Goal: Information Seeking & Learning: Learn about a topic

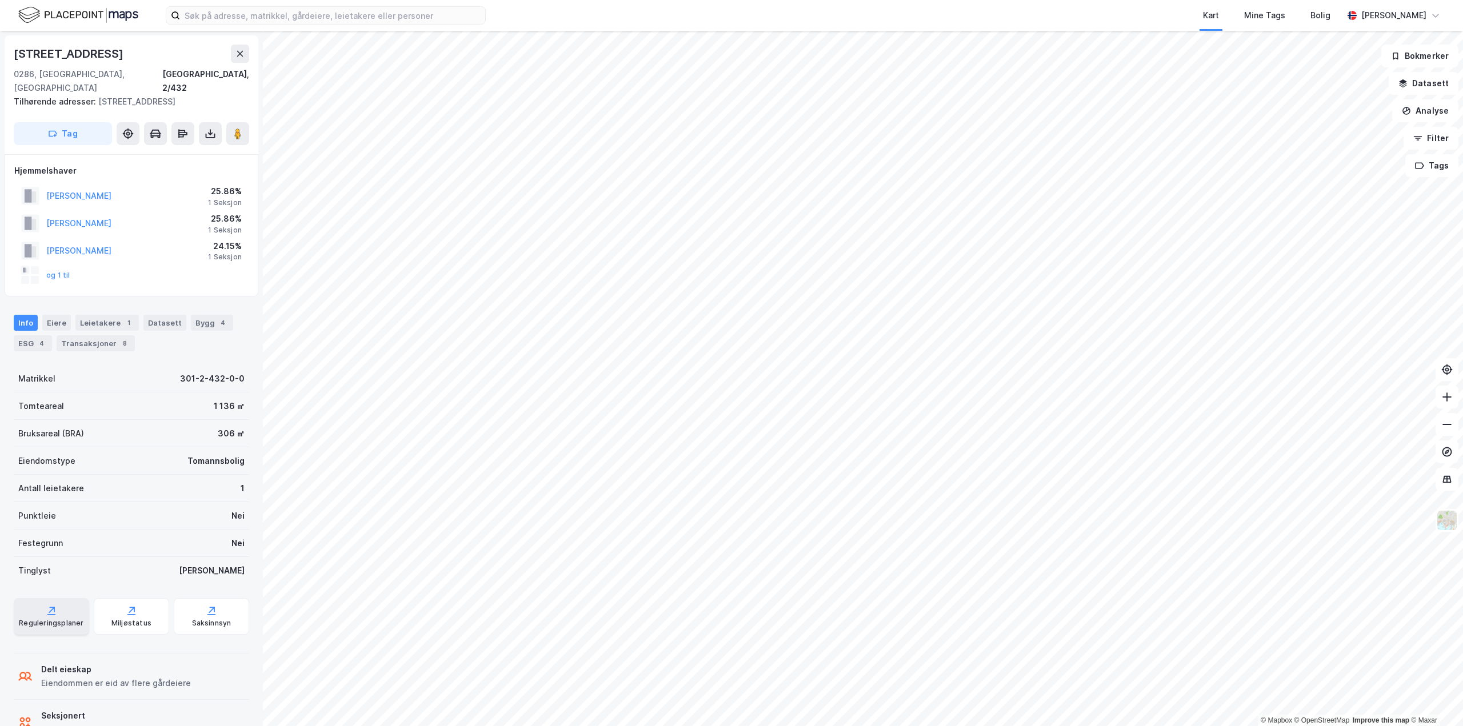
click at [44, 623] on div "Reguleringsplaner" at bounding box center [51, 623] width 65 height 9
click at [213, 630] on div "Saksinnsyn" at bounding box center [211, 616] width 75 height 37
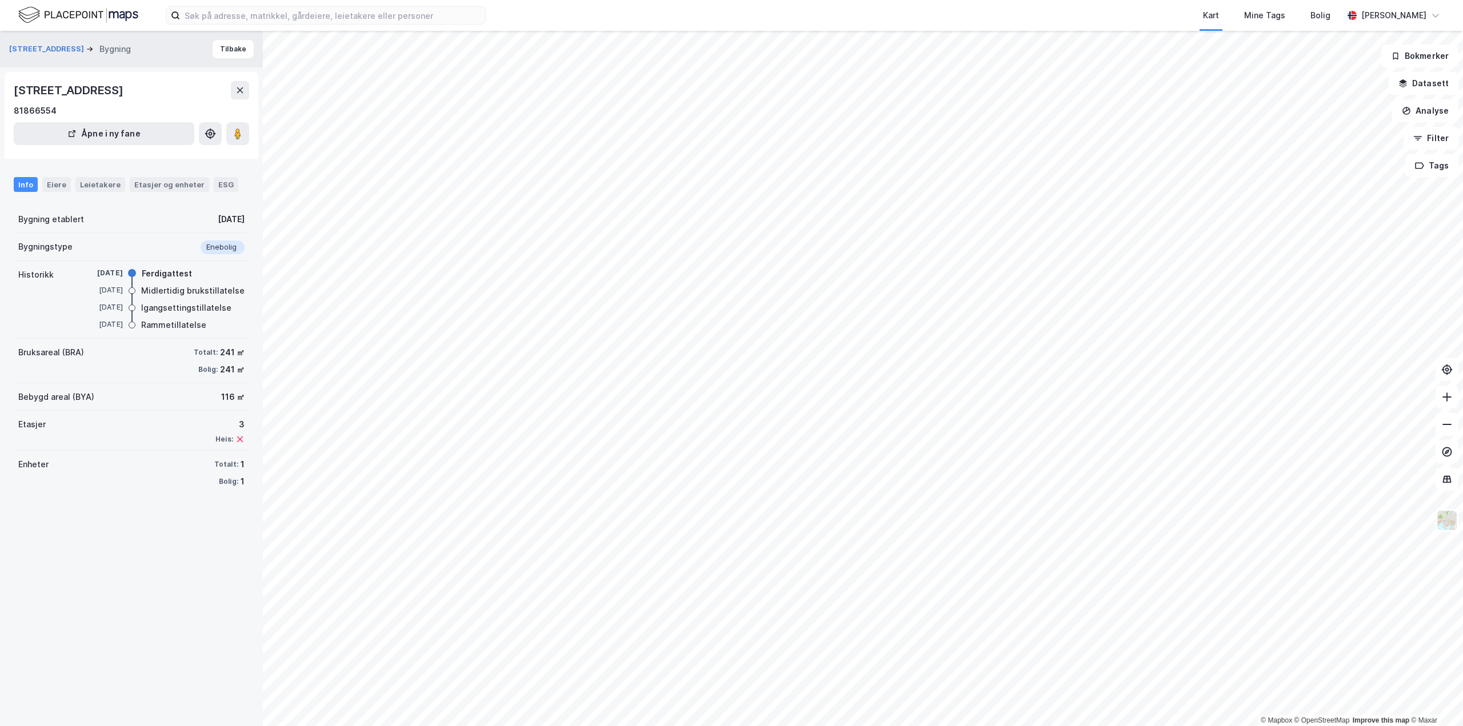
click at [18, 184] on div "Info" at bounding box center [26, 184] width 24 height 15
click at [58, 183] on div "Eiere" at bounding box center [56, 184] width 29 height 15
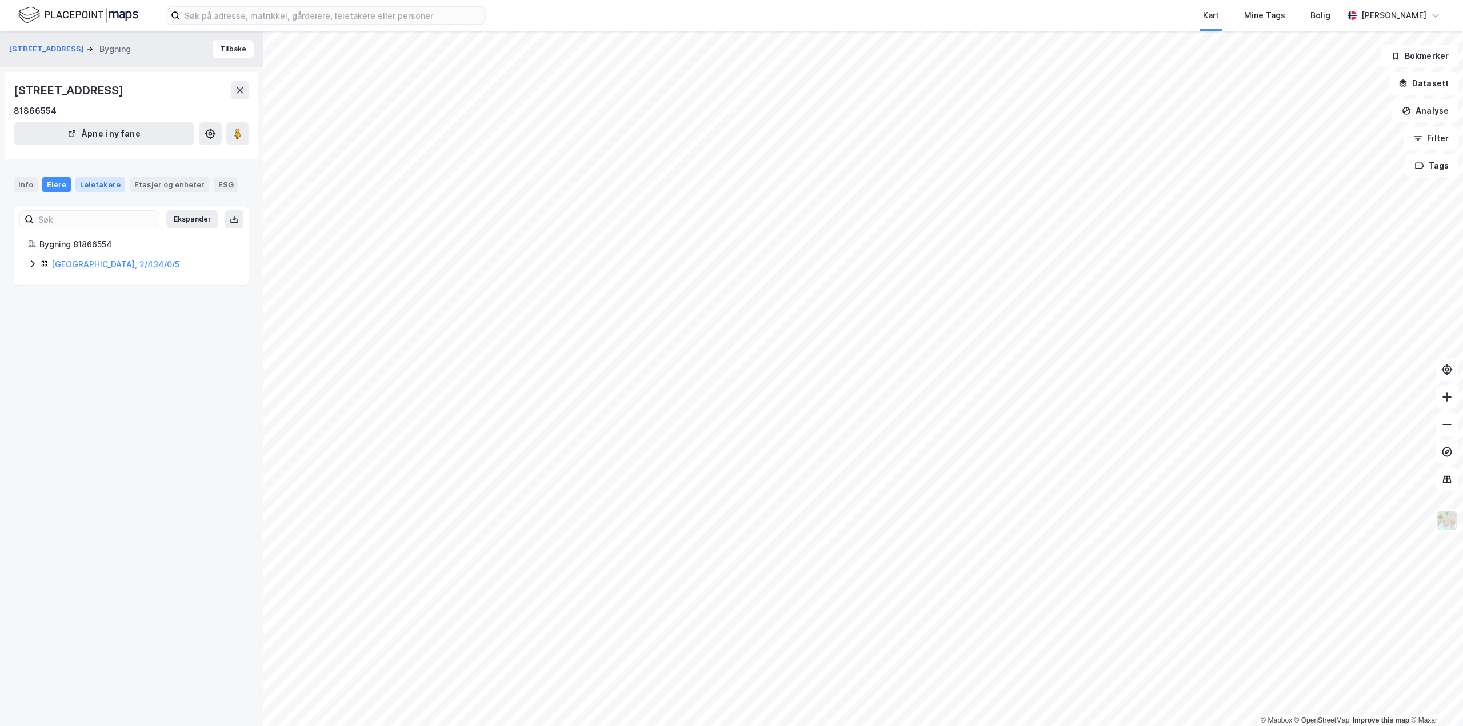
click at [104, 182] on div "Leietakere" at bounding box center [100, 184] width 50 height 15
click at [157, 182] on div "Etasjer og enheter" at bounding box center [169, 184] width 70 height 10
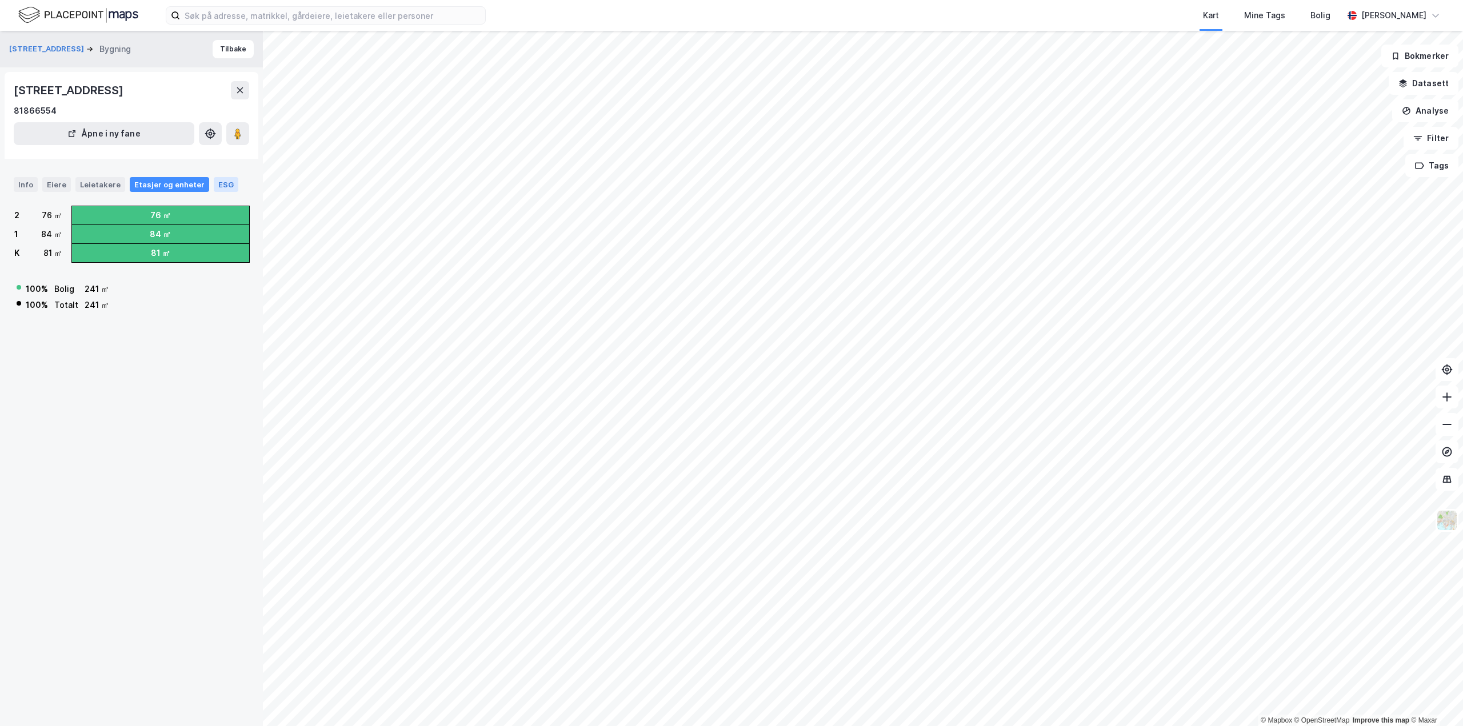
click at [214, 182] on div "ESG" at bounding box center [226, 184] width 25 height 15
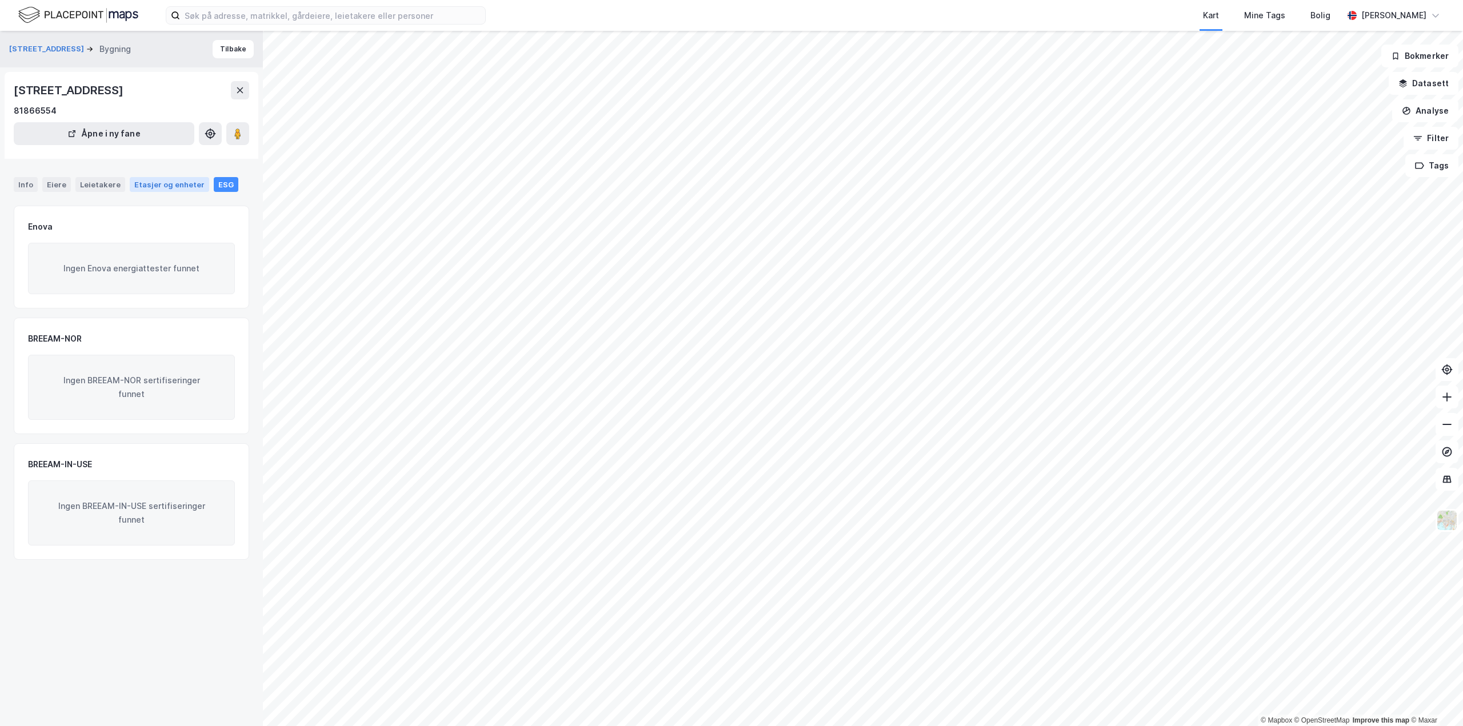
click at [160, 183] on div "Etasjer og enheter" at bounding box center [169, 184] width 70 height 10
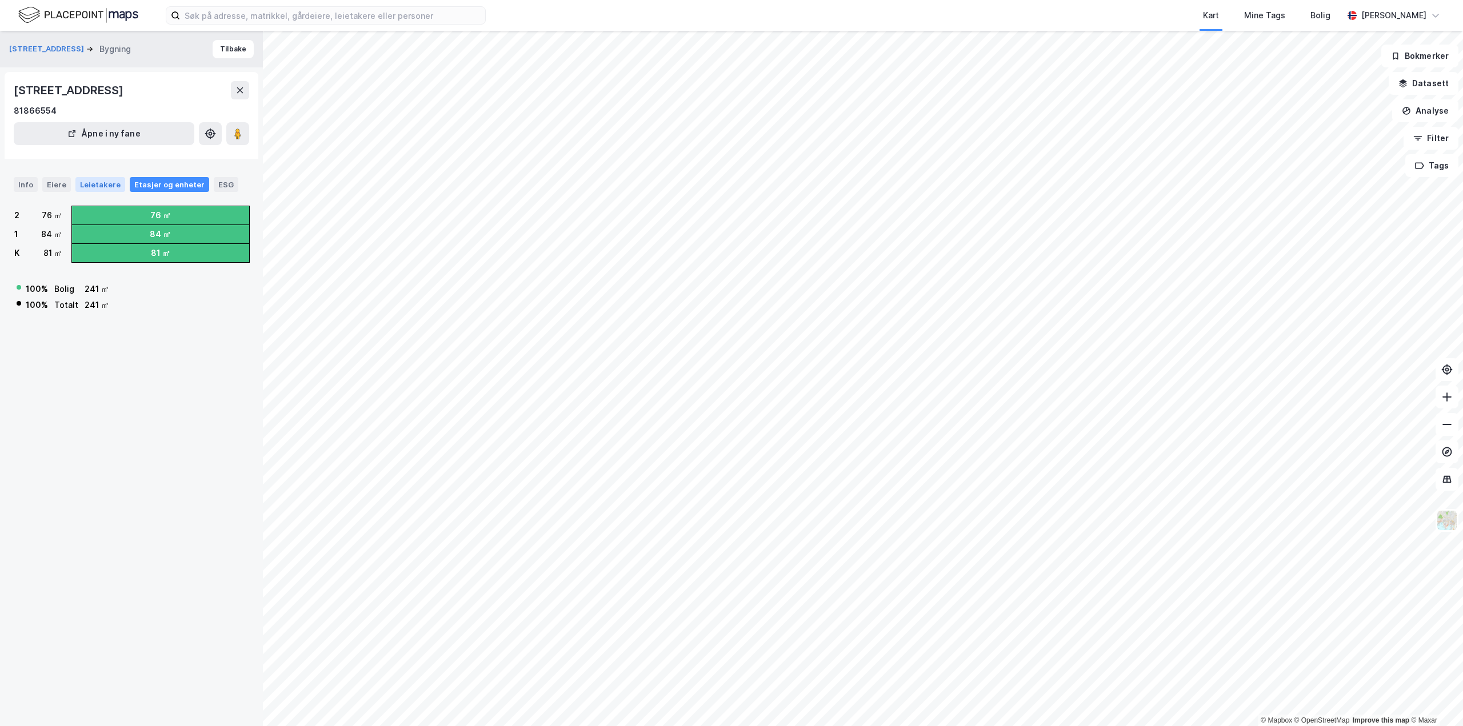
click at [99, 183] on div "Leietakere" at bounding box center [100, 184] width 50 height 15
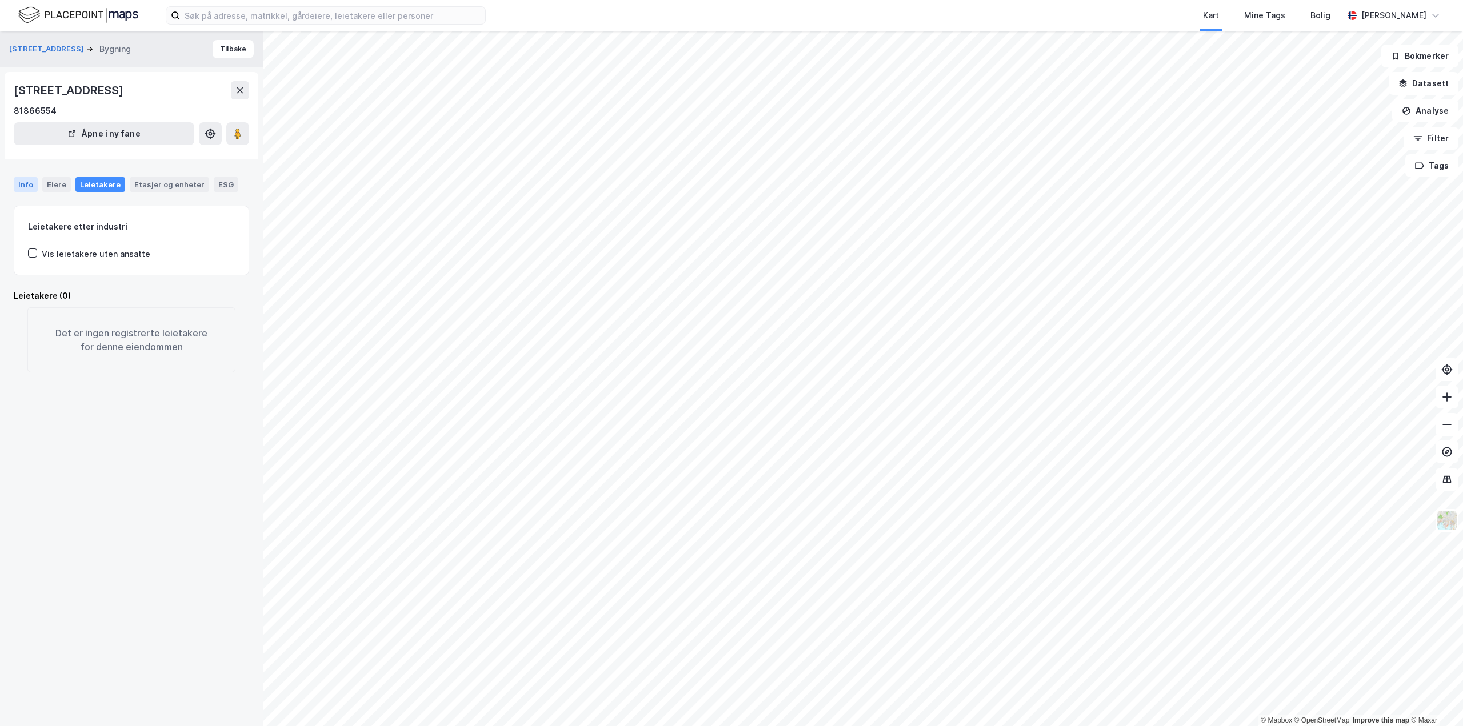
click at [25, 183] on div "Info" at bounding box center [26, 184] width 24 height 15
click at [21, 184] on div "Info" at bounding box center [26, 184] width 24 height 15
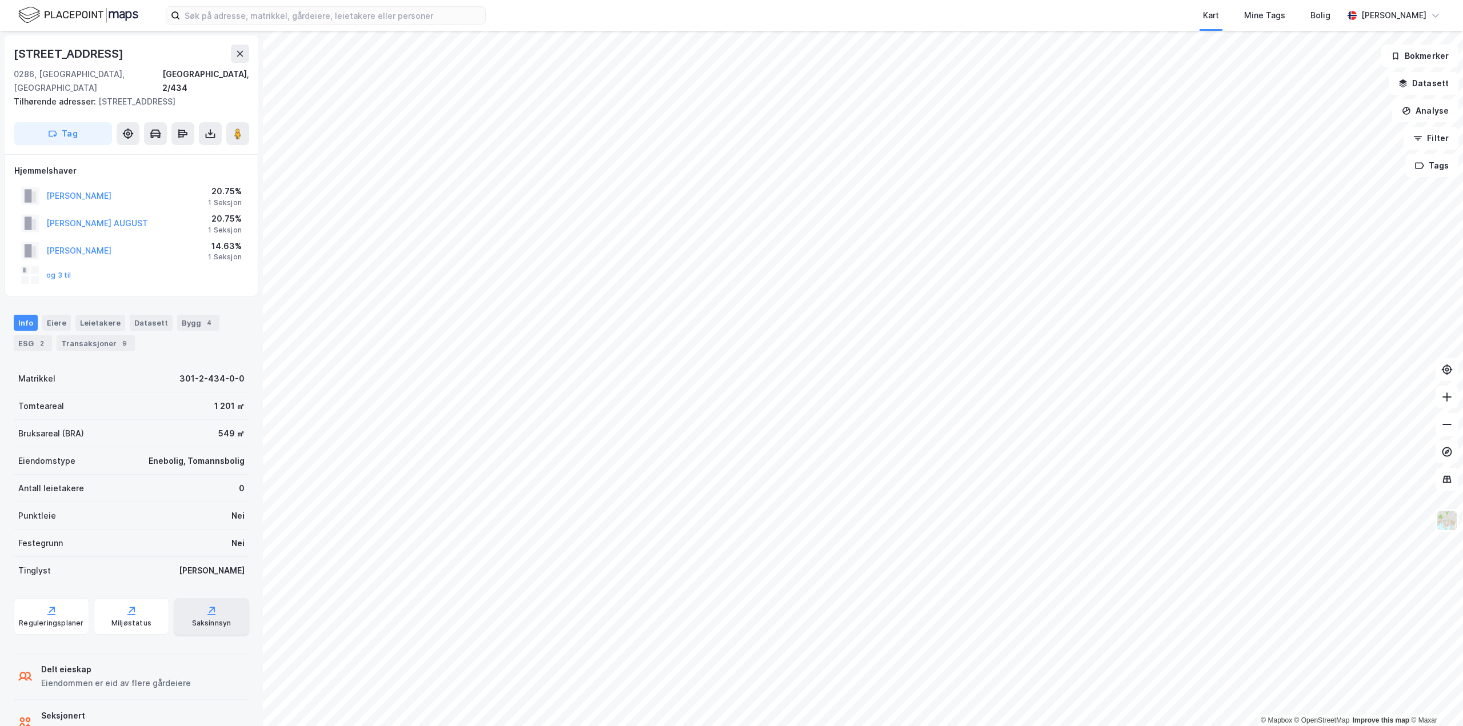
click at [193, 616] on div "Saksinnsyn" at bounding box center [211, 616] width 75 height 37
click at [206, 619] on div "Saksinnsyn" at bounding box center [211, 623] width 39 height 9
